Goal: Task Accomplishment & Management: Manage account settings

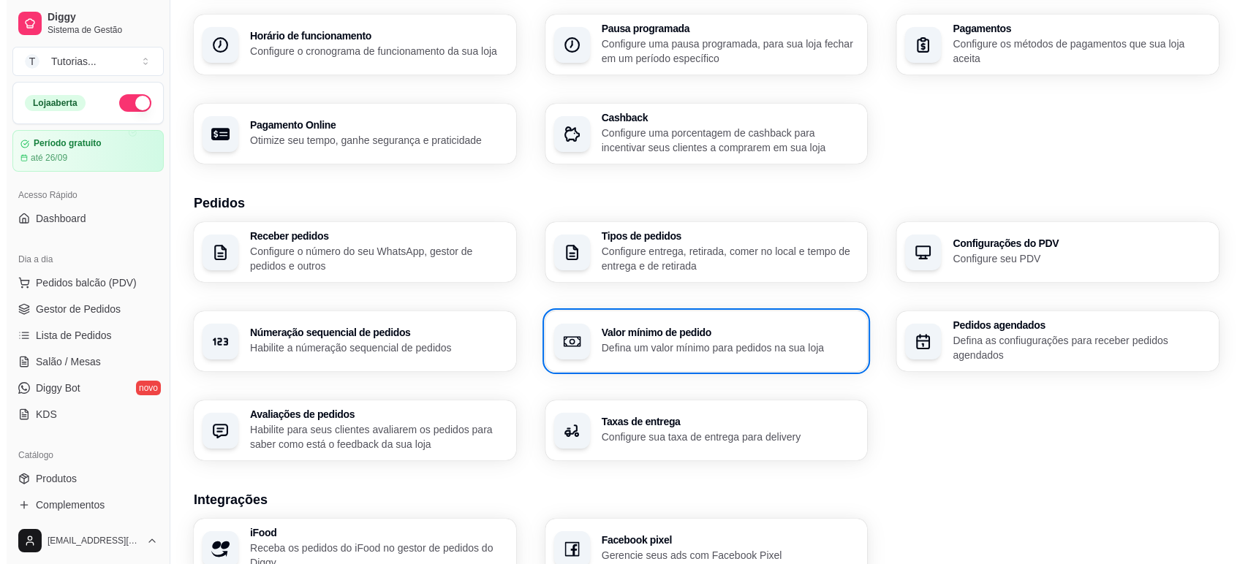
scroll to position [486, 0]
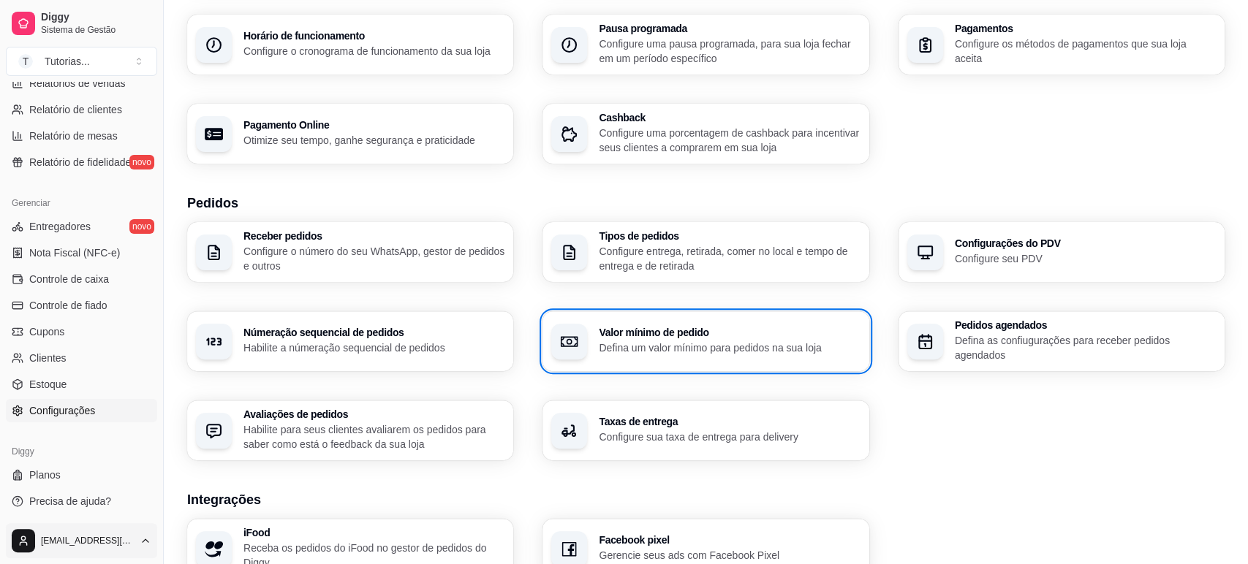
click at [101, 402] on html "Diggy Sistema de Gestão T Tutorias ... Loja aberta Período gratuito até 26/09 A…" at bounding box center [624, 120] width 1248 height 564
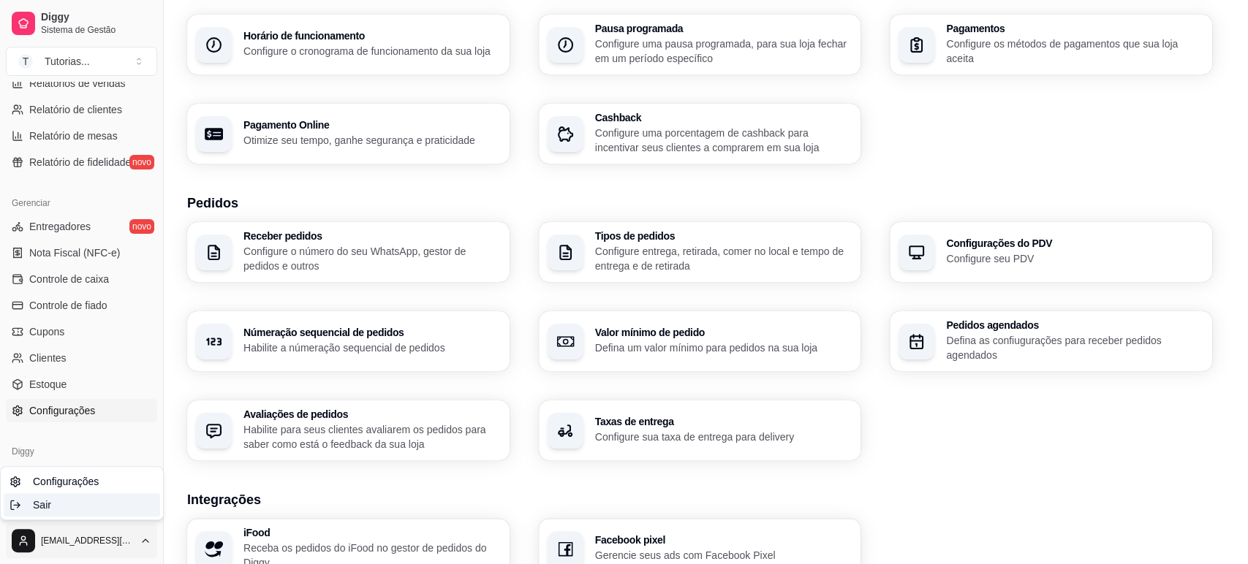
click at [93, 511] on div "Sair" at bounding box center [82, 504] width 156 height 23
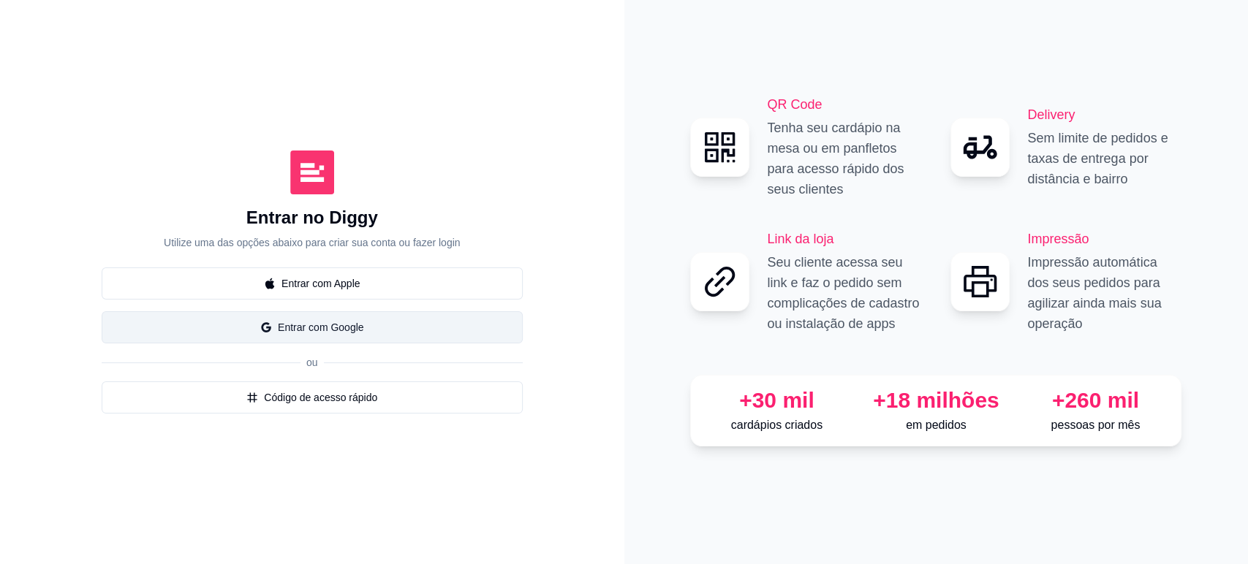
click at [392, 317] on button "Entrar com Google" at bounding box center [312, 327] width 421 height 32
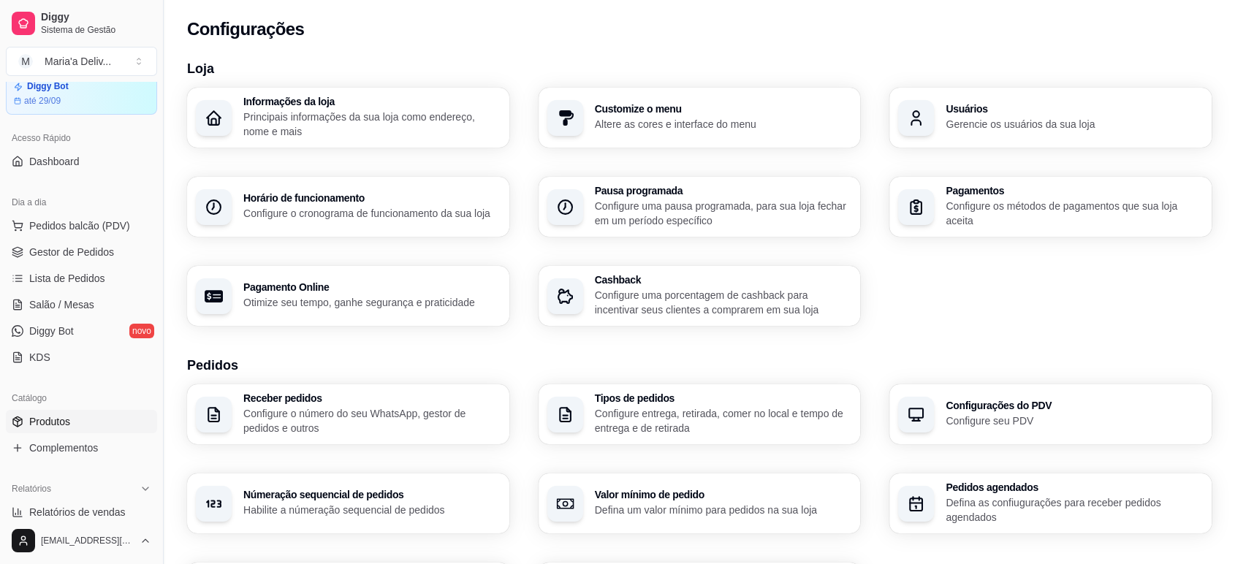
scroll to position [81, 0]
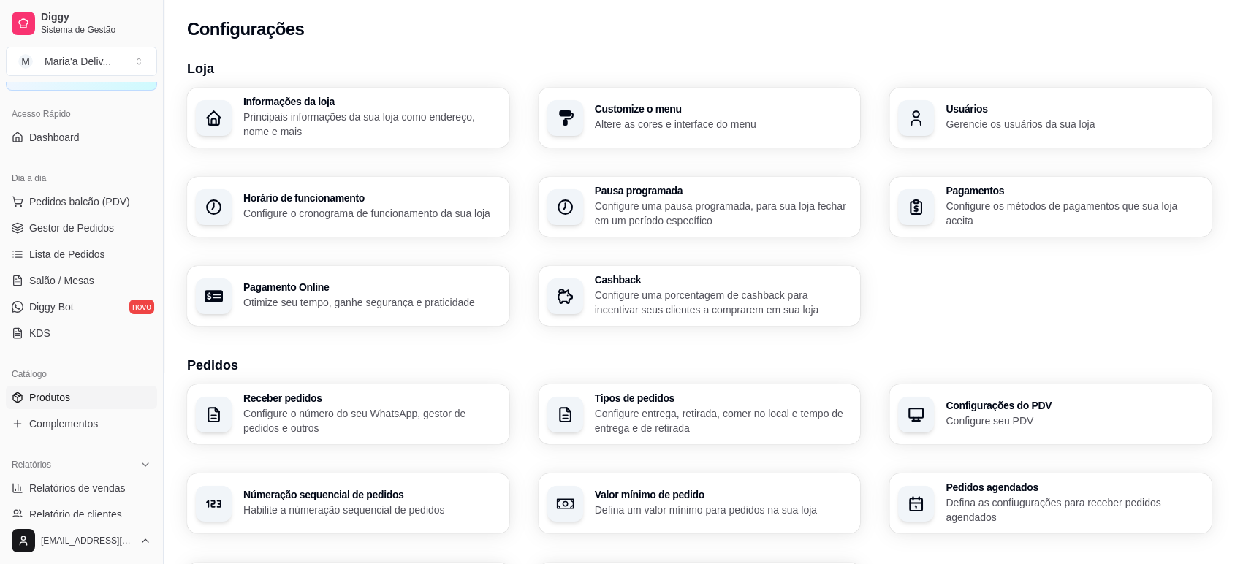
click at [70, 395] on link "Produtos" at bounding box center [81, 397] width 151 height 23
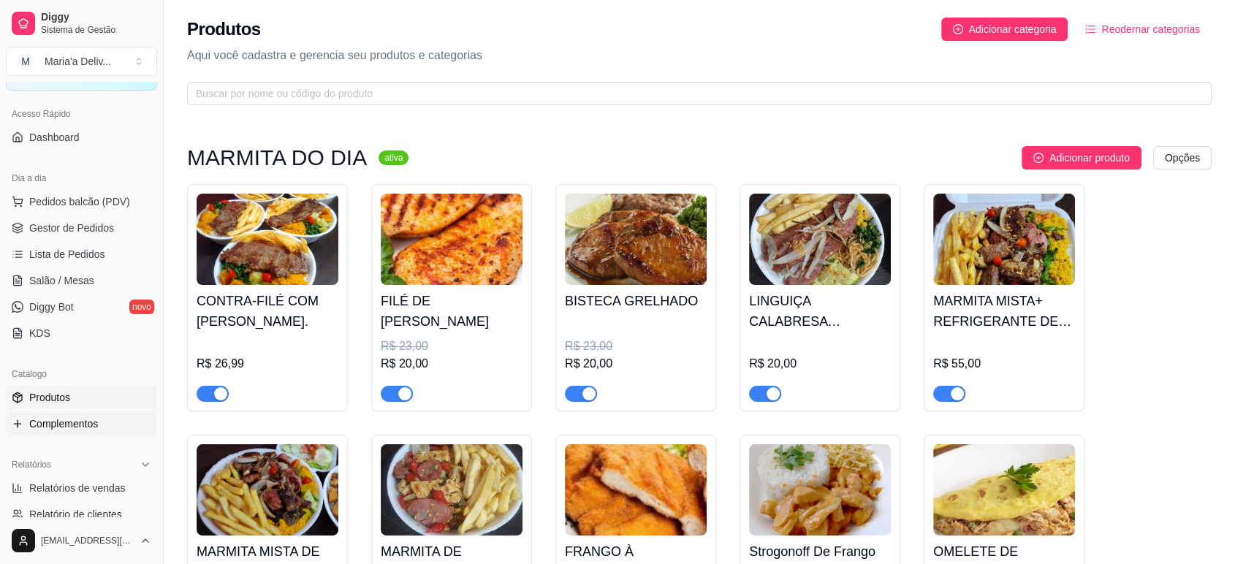
click at [77, 420] on span "Complementos" at bounding box center [63, 424] width 69 height 15
